Goal: Information Seeking & Learning: Learn about a topic

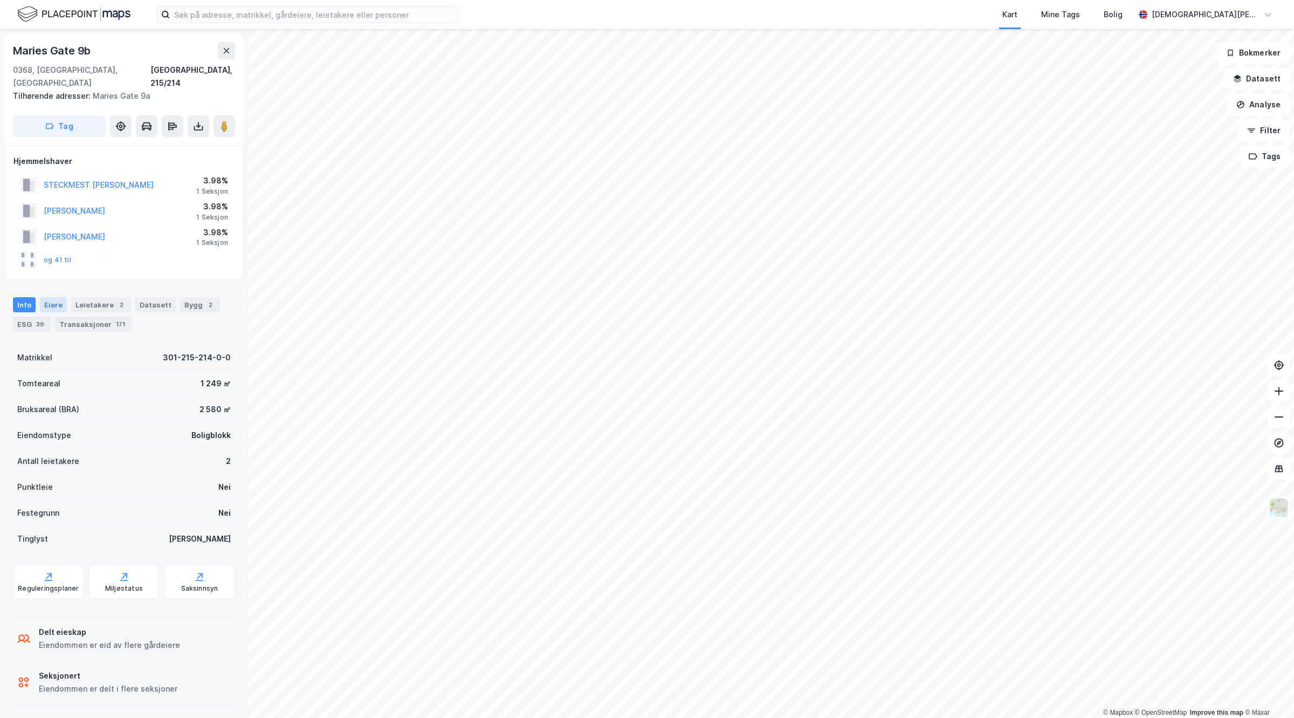
click at [49, 297] on div "Eiere" at bounding box center [53, 304] width 27 height 15
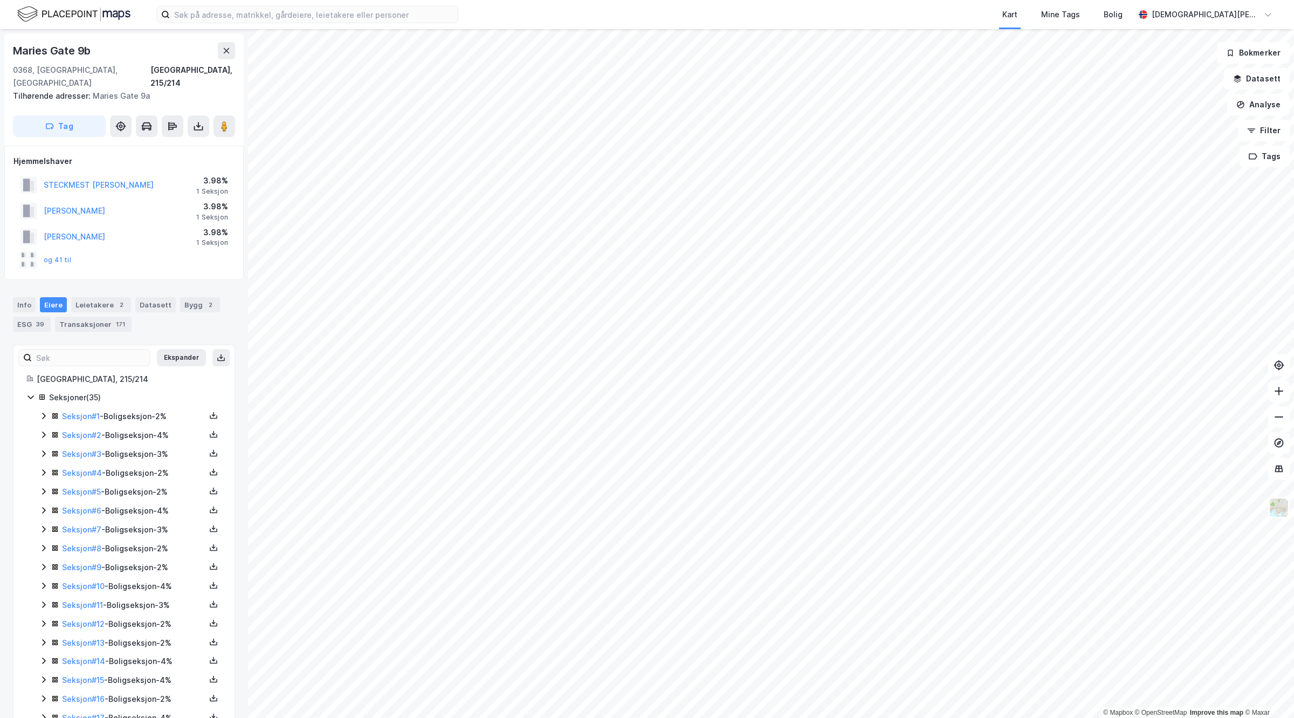
click at [42, 600] on icon at bounding box center [43, 604] width 9 height 9
click at [180, 637] on link "Tamburstuen Odd Polmar" at bounding box center [148, 641] width 61 height 9
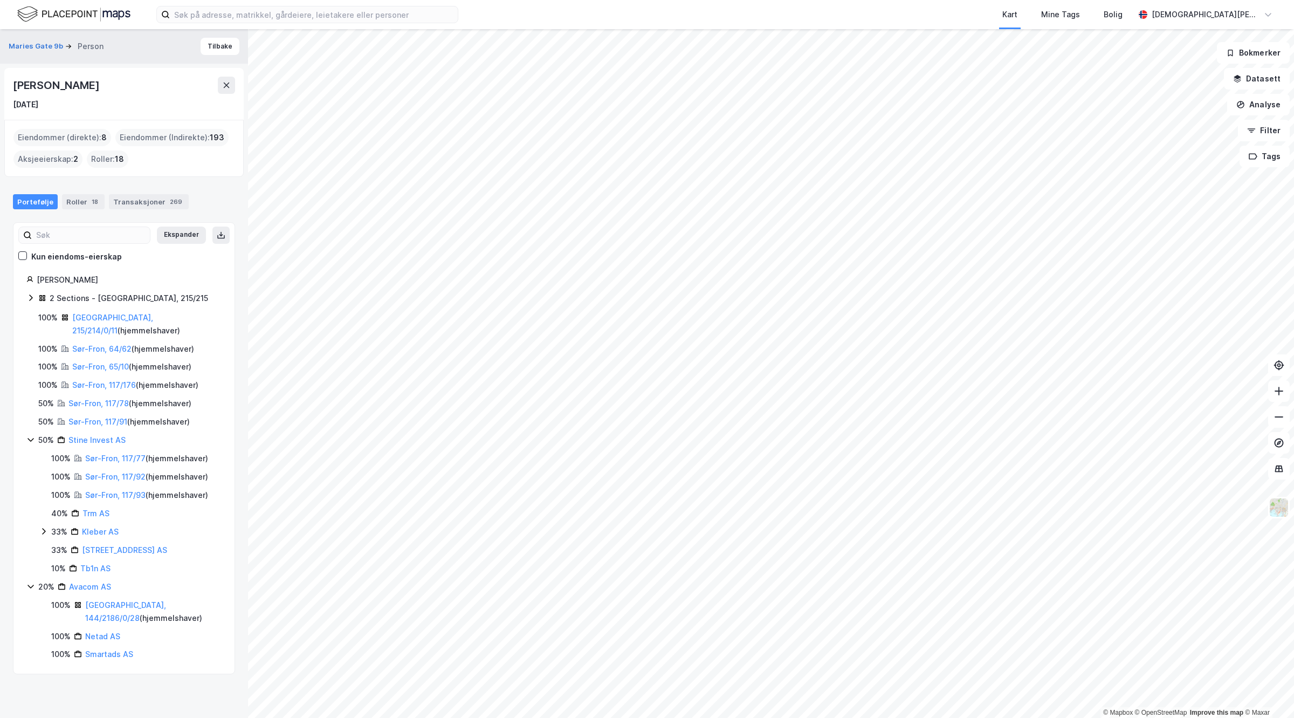
drag, startPoint x: 17, startPoint y: 81, endPoint x: 169, endPoint y: 78, distance: 152.1
click at [169, 78] on div "Odd Polmar Tamburstuen 9. okt. 1947" at bounding box center [123, 94] width 239 height 52
copy div "Odd Polmar Tamburstuen"
click at [95, 435] on link "Stine Invest AS" at bounding box center [96, 439] width 57 height 9
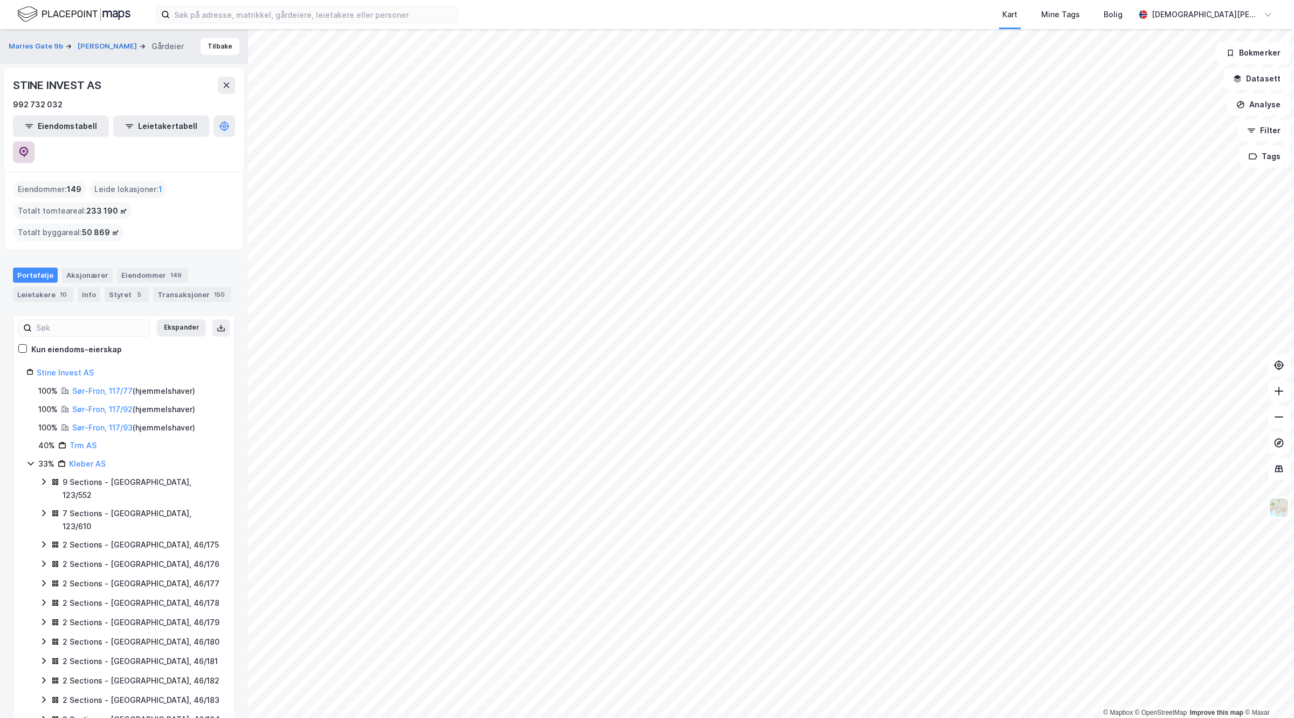
click at [29, 147] on icon at bounding box center [23, 152] width 9 height 11
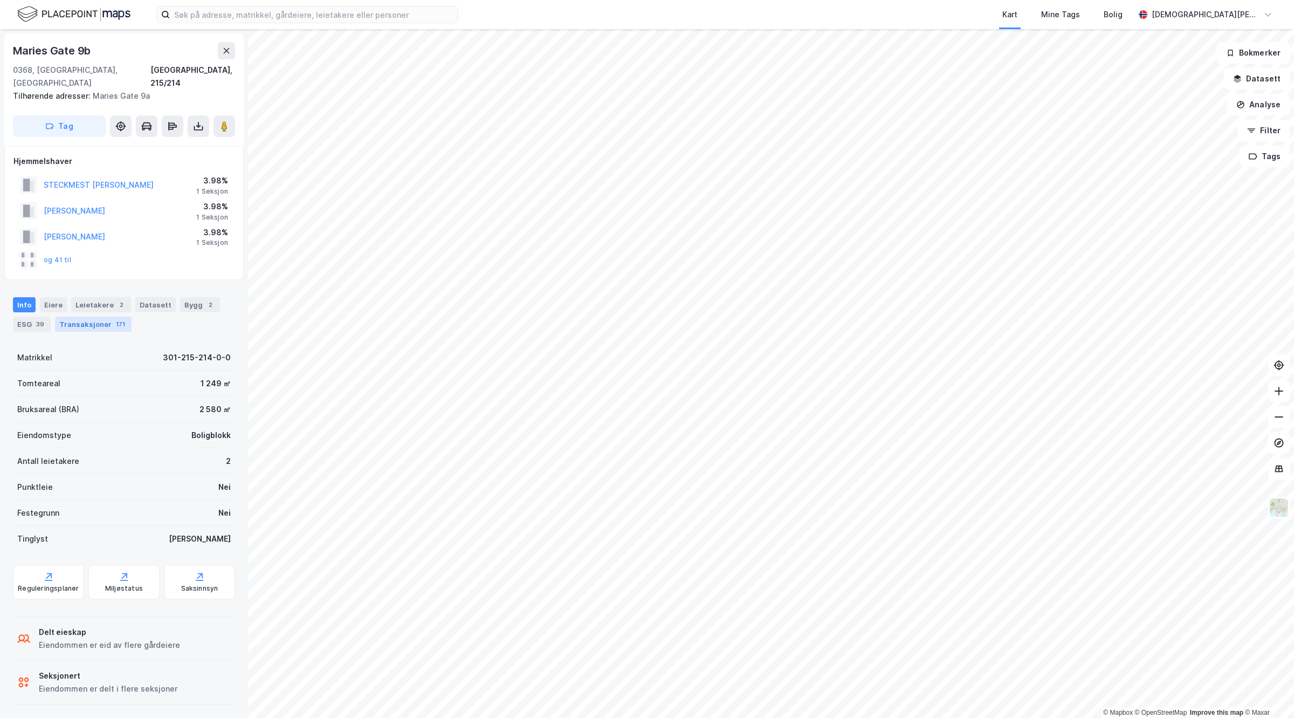
click at [119, 319] on div "171" at bounding box center [120, 324] width 13 height 11
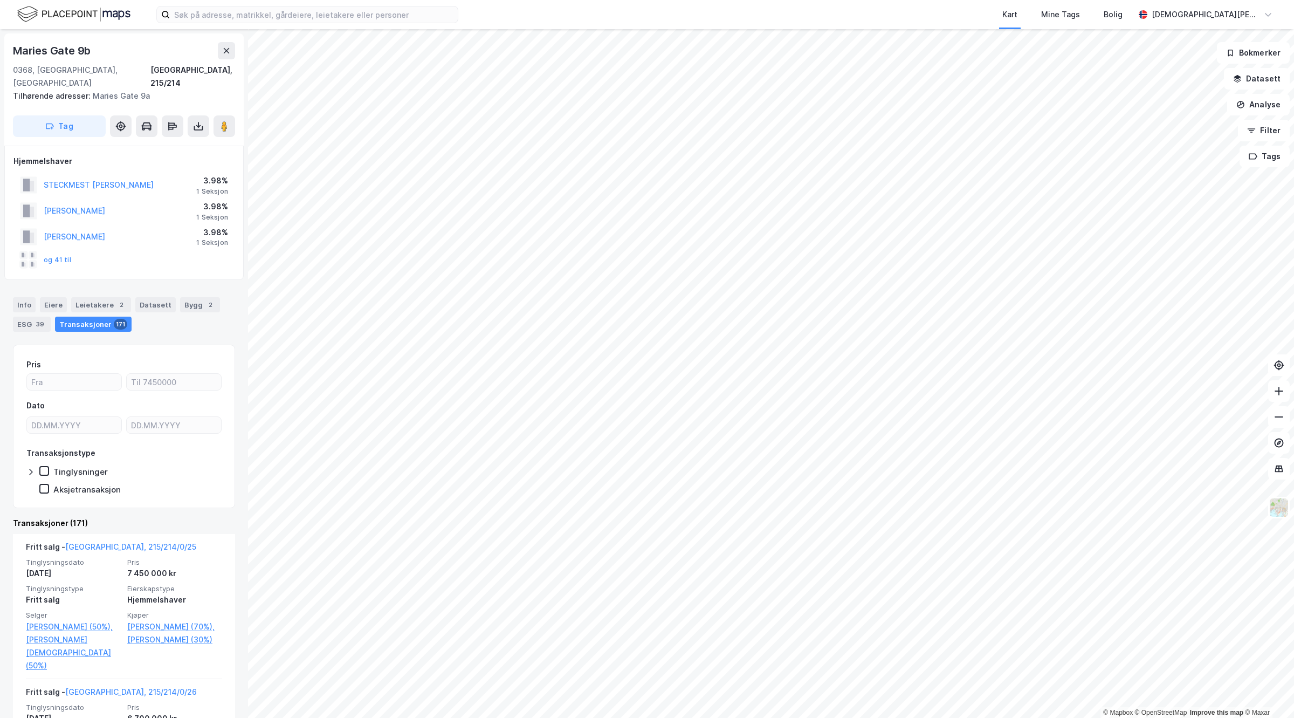
scroll to position [135, 0]
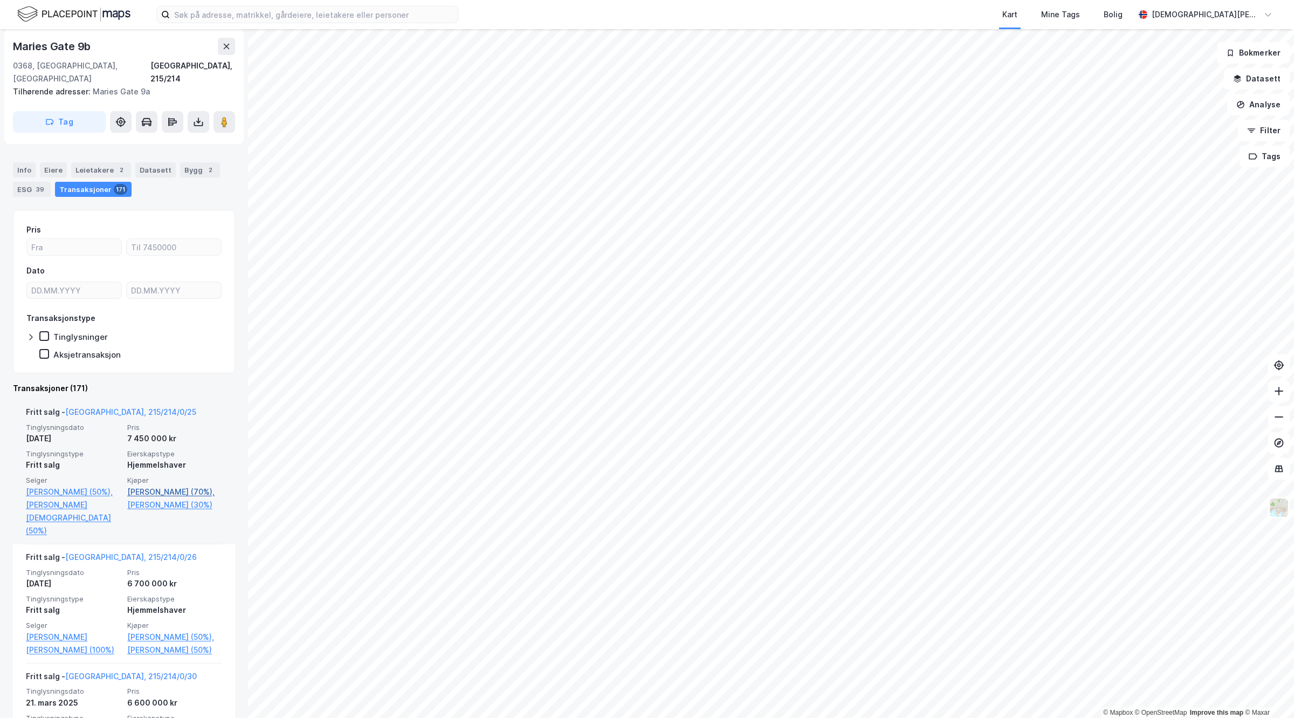
click at [176, 485] on link "[PERSON_NAME] (70%)," at bounding box center [174, 491] width 95 height 13
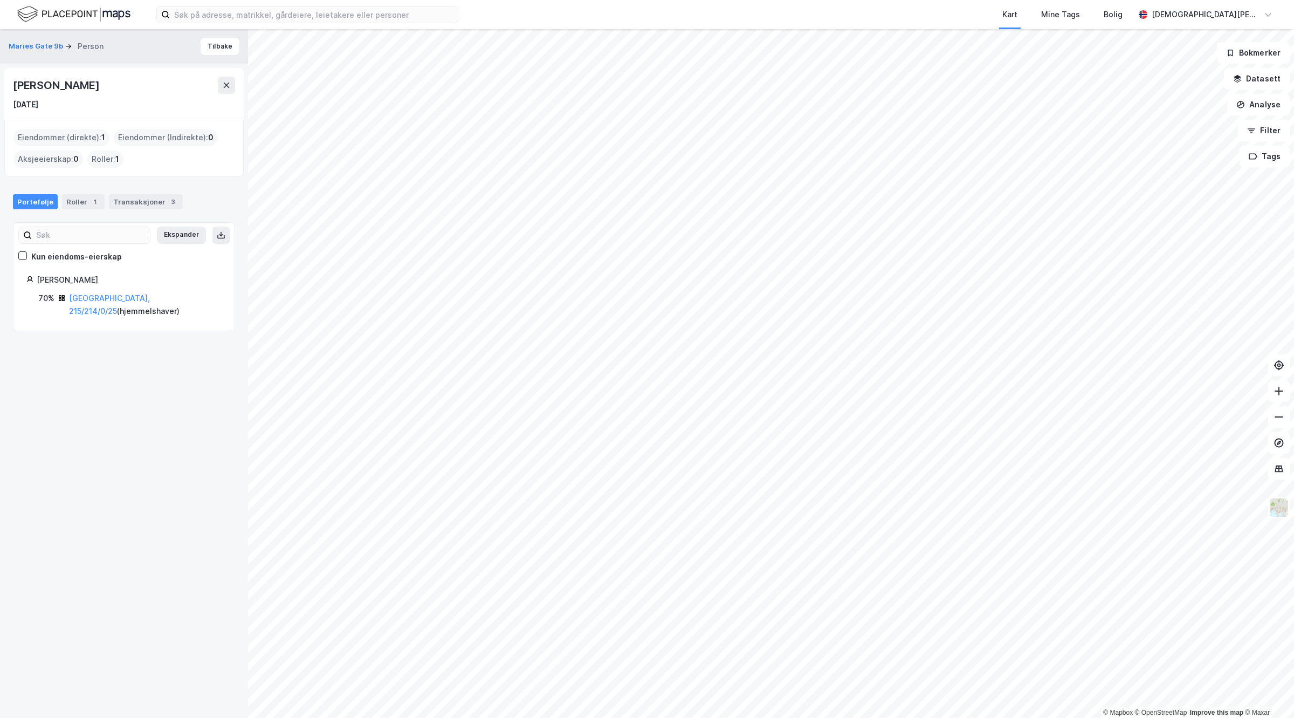
drag, startPoint x: 129, startPoint y: 85, endPoint x: 12, endPoint y: 84, distance: 117.0
click at [13, 84] on div "[PERSON_NAME]" at bounding box center [124, 85] width 222 height 17
copy div "[PERSON_NAME]"
click at [36, 47] on button "Maries Gate 9b" at bounding box center [37, 46] width 57 height 11
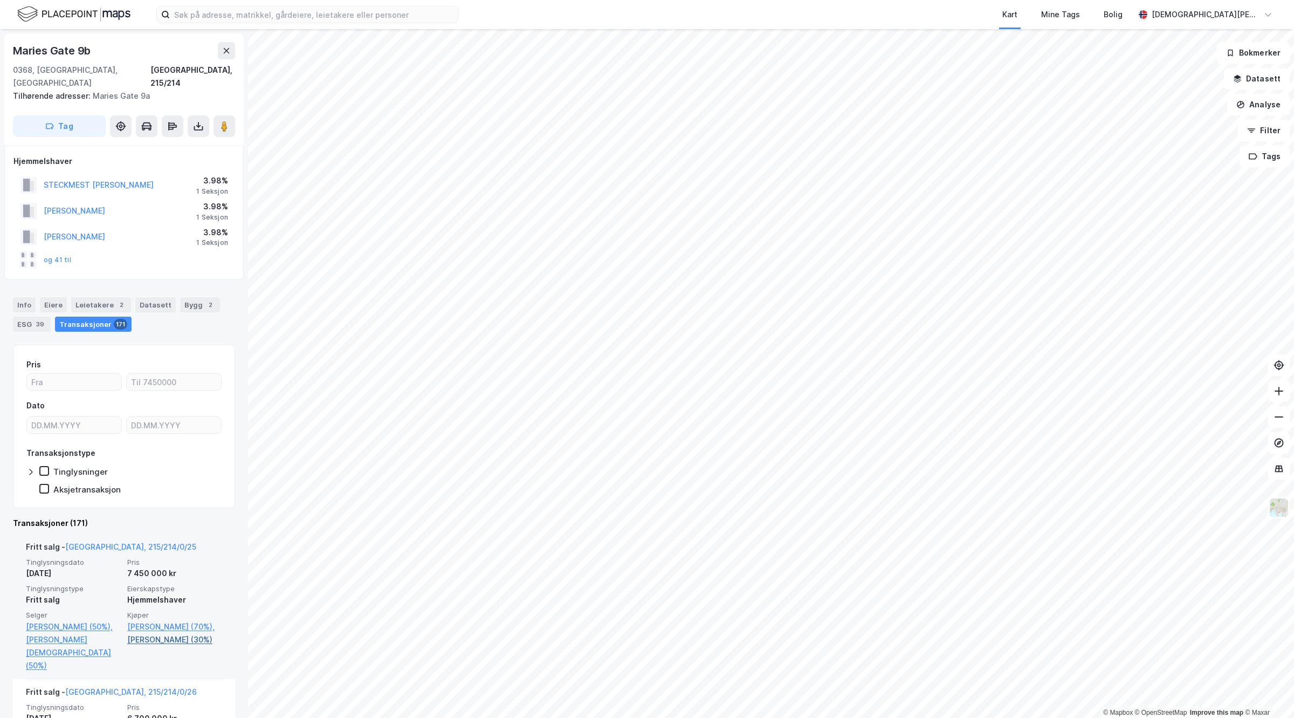
click at [173, 644] on link "[PERSON_NAME] (30%)" at bounding box center [174, 639] width 95 height 13
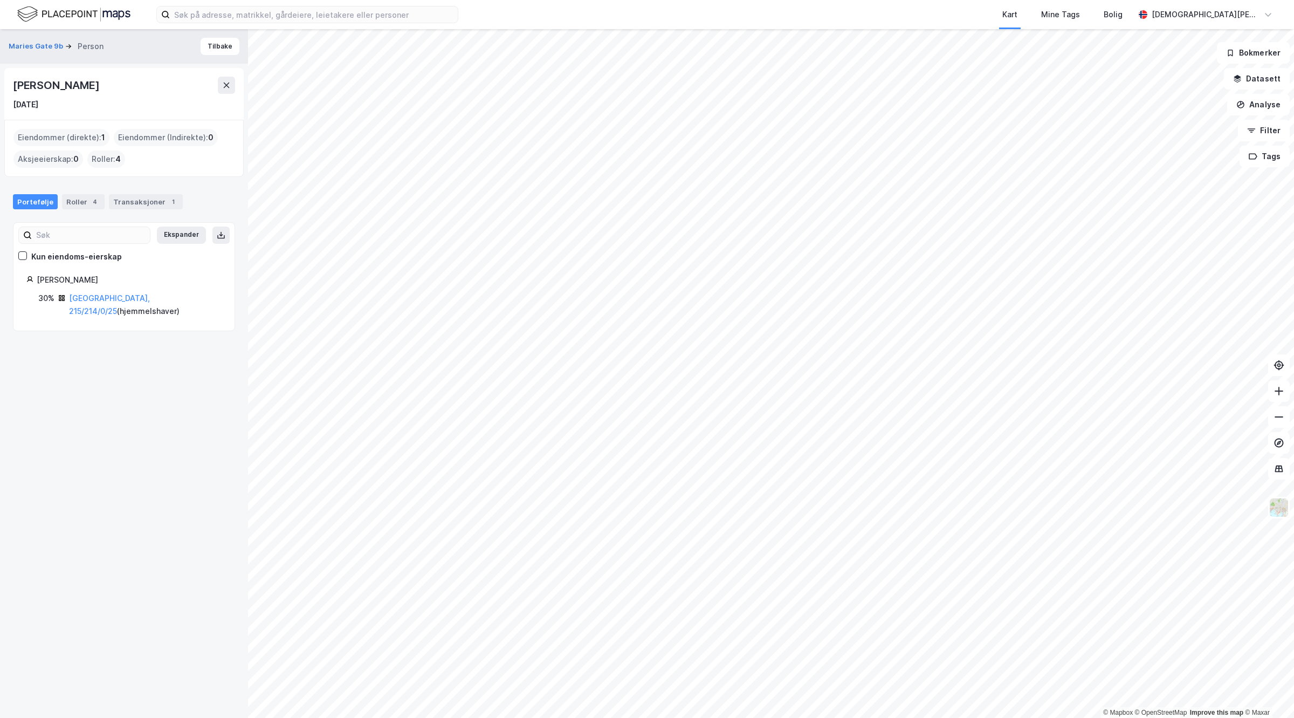
drag, startPoint x: 139, startPoint y: 84, endPoint x: 0, endPoint y: 86, distance: 138.6
click at [0, 86] on div "Maries Gate 9b Person [PERSON_NAME] [DATE] Eiendommer (direkte) : 1 Eiendommer …" at bounding box center [124, 373] width 248 height 688
copy div "[PERSON_NAME]"
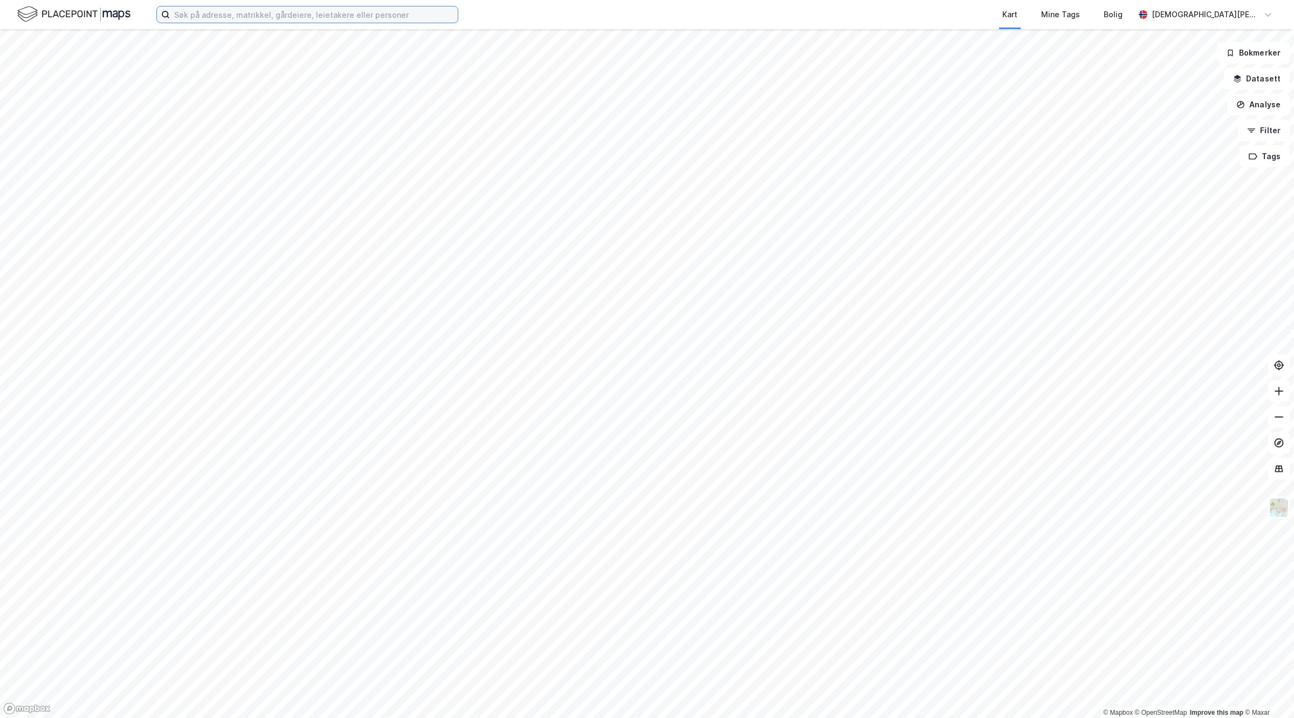
click at [302, 9] on input at bounding box center [314, 14] width 288 height 16
paste input "Tjuvholmen allé 23"
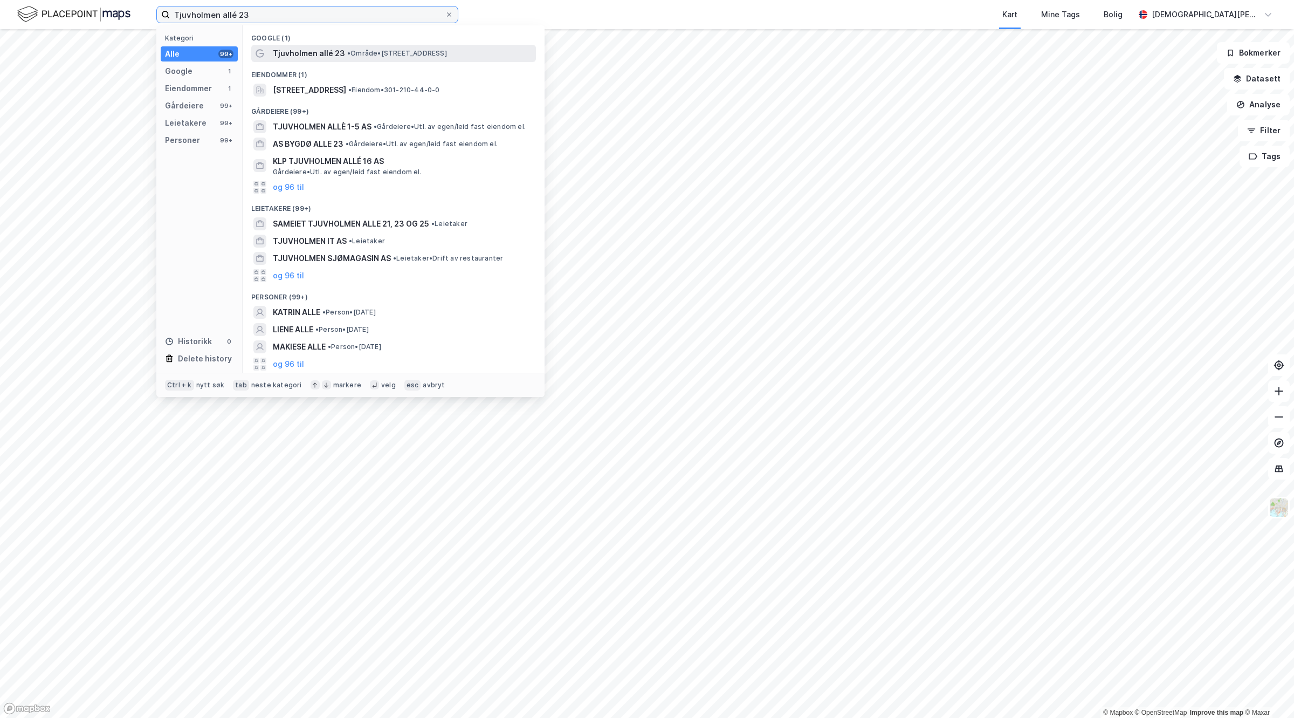
type input "Tjuvholmen allé 23"
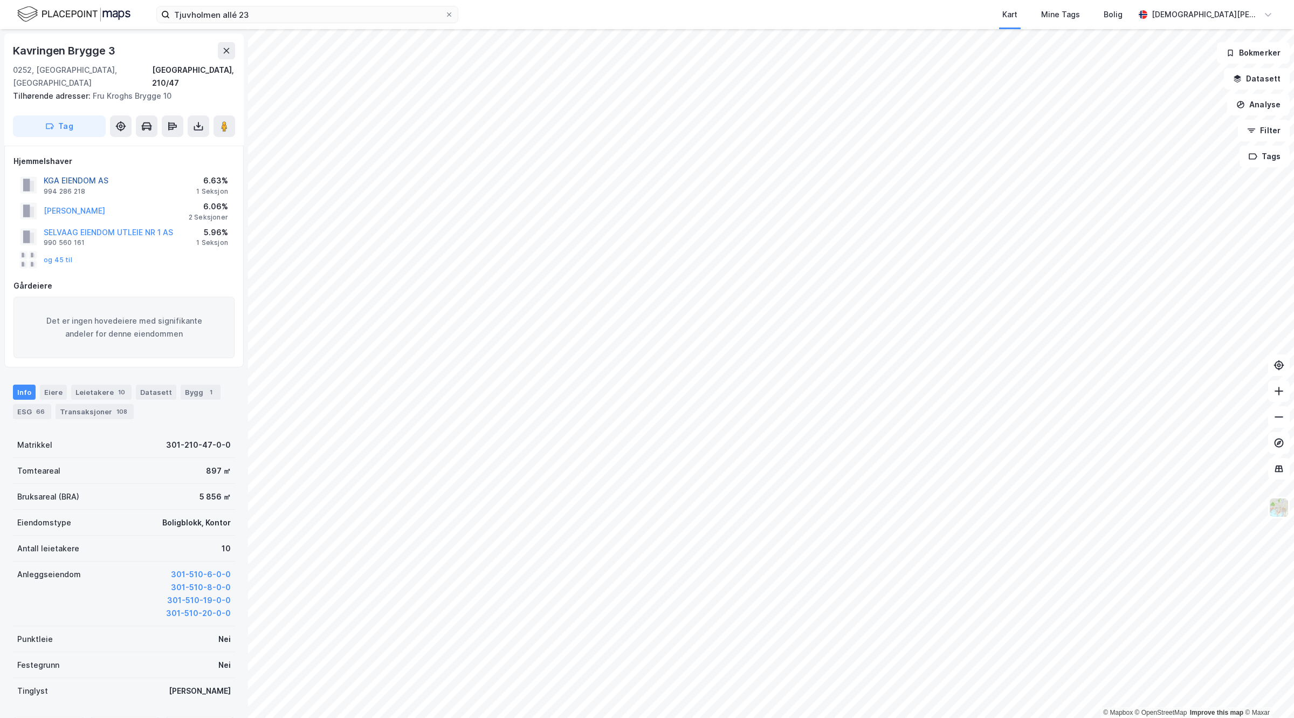
click at [0, 0] on button "KGA EIENDOM AS" at bounding box center [0, 0] width 0 height 0
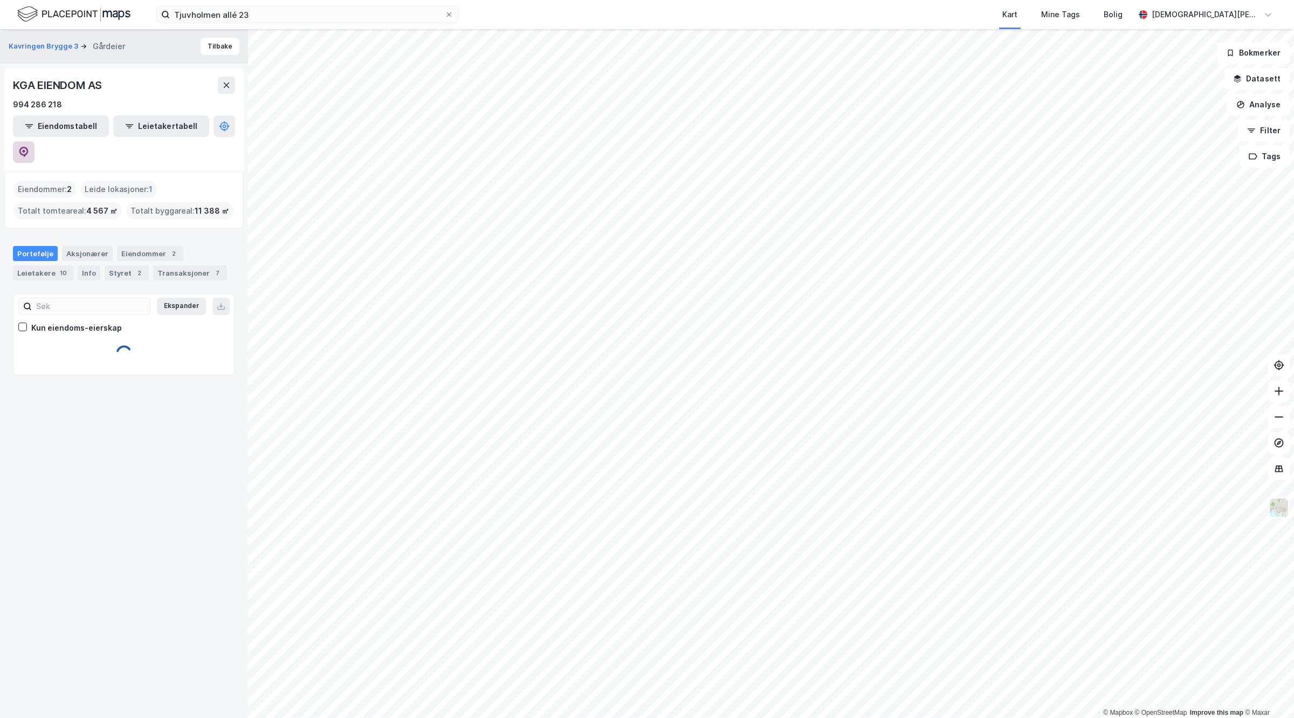
click at [35, 141] on button at bounding box center [24, 152] width 22 height 22
